Goal: Transaction & Acquisition: Obtain resource

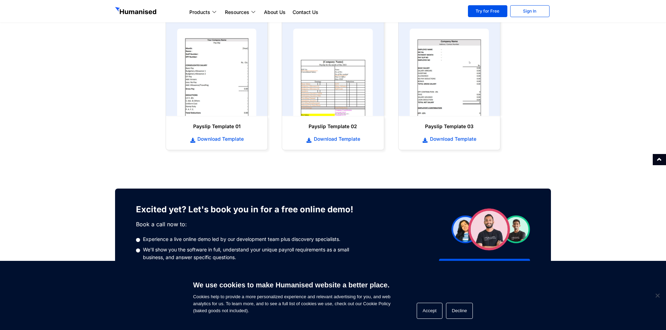
scroll to position [279, 0]
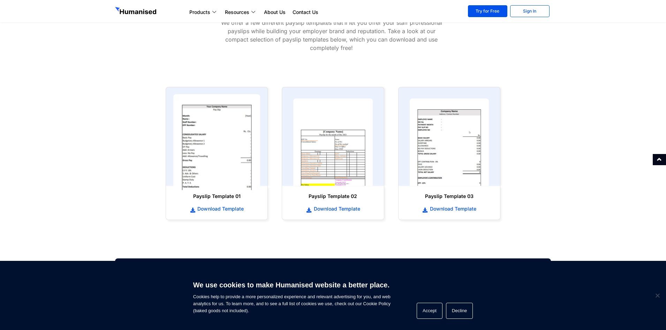
click at [235, 150] on img at bounding box center [216, 142] width 87 height 96
click at [215, 210] on span "Download Template" at bounding box center [220, 208] width 48 height 7
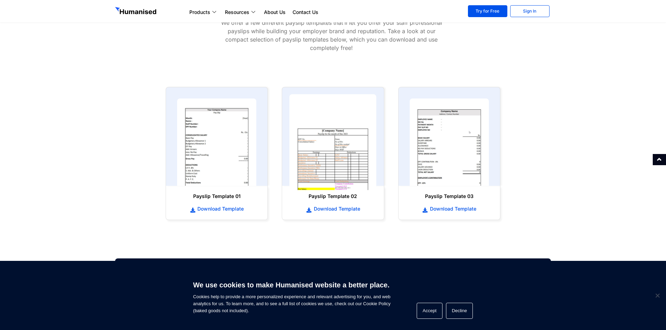
click at [345, 161] on img at bounding box center [333, 142] width 87 height 96
click at [326, 208] on span "Download Template" at bounding box center [336, 208] width 48 height 7
click at [438, 209] on span "Download Template" at bounding box center [452, 208] width 48 height 7
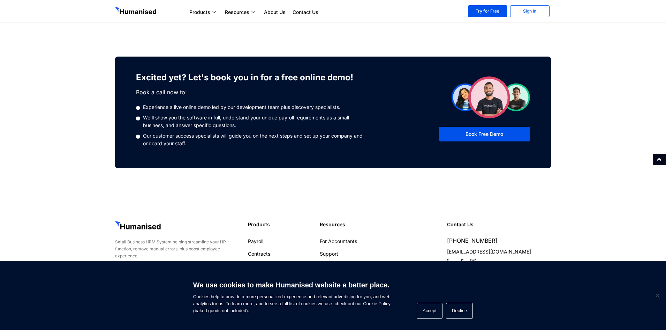
scroll to position [485, 0]
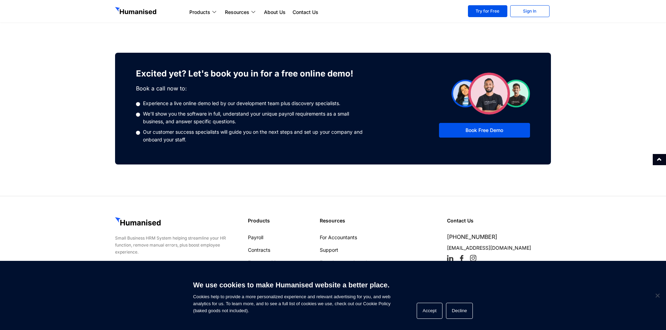
drag, startPoint x: 0, startPoint y: 147, endPoint x: 21, endPoint y: 77, distance: 73.1
